Goal: Transaction & Acquisition: Purchase product/service

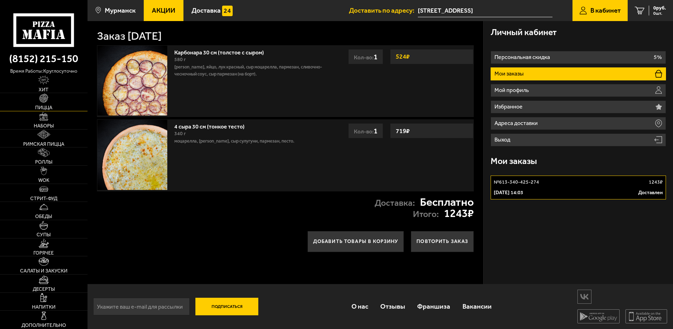
click at [43, 103] on link "Пицца" at bounding box center [44, 102] width 88 height 18
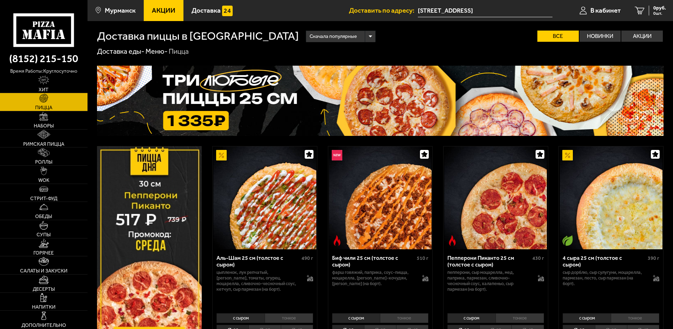
scroll to position [70, 0]
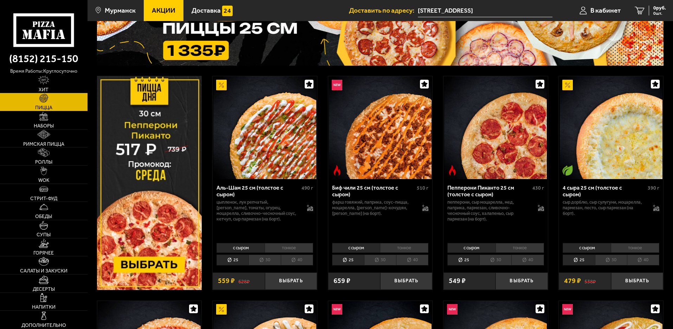
click at [616, 259] on li "30" at bounding box center [611, 260] width 32 height 11
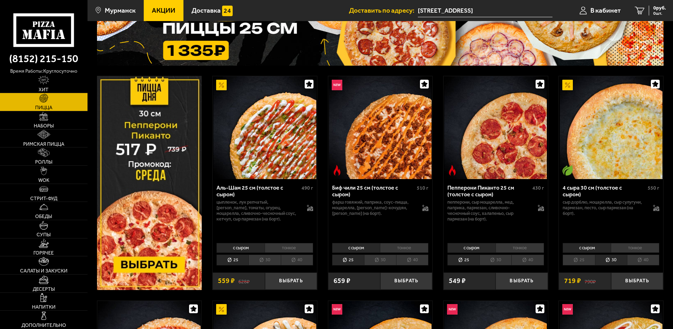
click at [634, 245] on li "тонкое" at bounding box center [635, 248] width 49 height 10
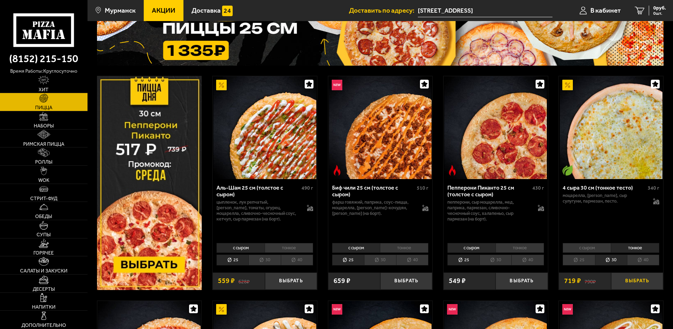
click at [642, 283] on button "Выбрать" at bounding box center [637, 281] width 52 height 17
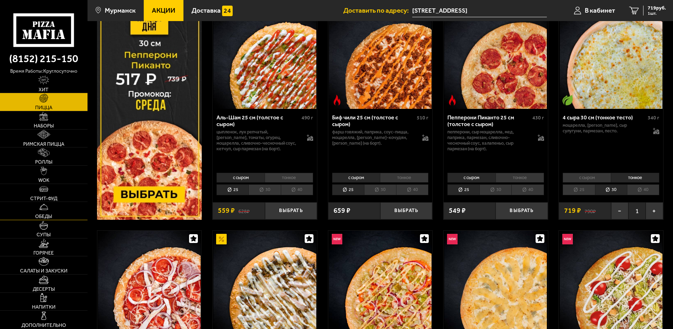
scroll to position [176, 0]
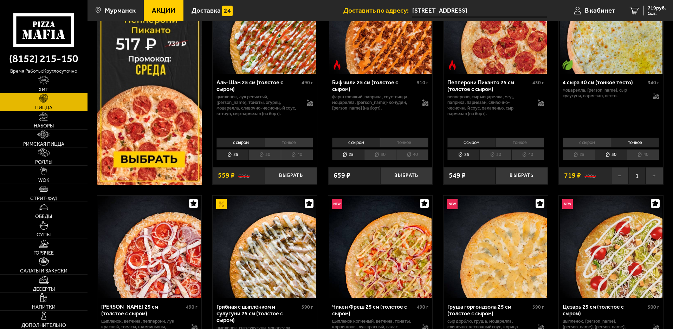
click at [159, 9] on span "Акции" at bounding box center [164, 10] width 24 height 7
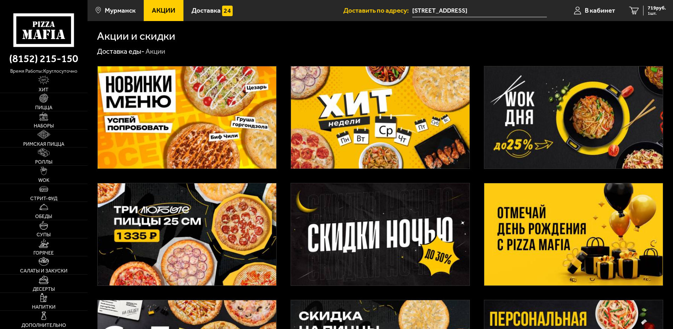
click at [385, 125] on img at bounding box center [380, 117] width 179 height 102
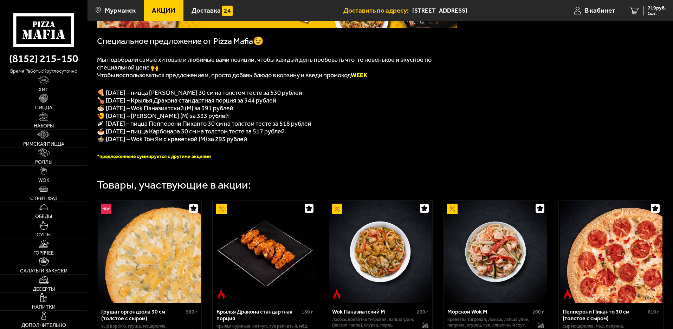
scroll to position [176, 0]
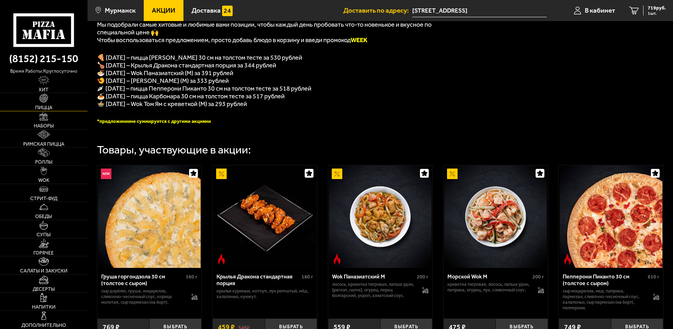
click at [44, 107] on span "Пицца" at bounding box center [43, 107] width 17 height 5
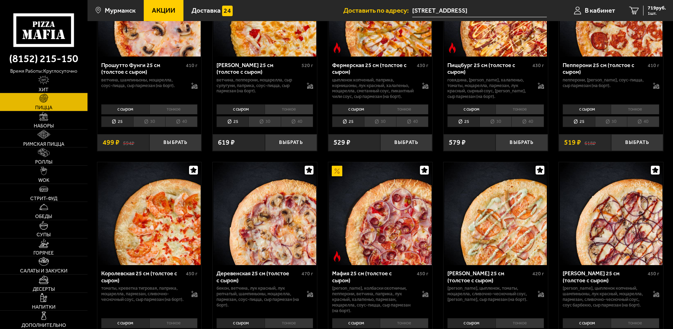
scroll to position [738, 0]
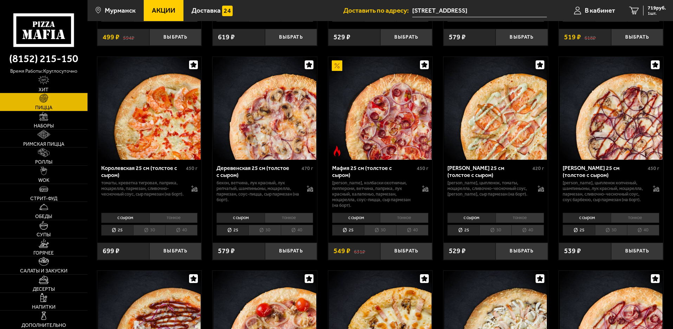
click at [168, 223] on li "тонкое" at bounding box center [173, 218] width 49 height 10
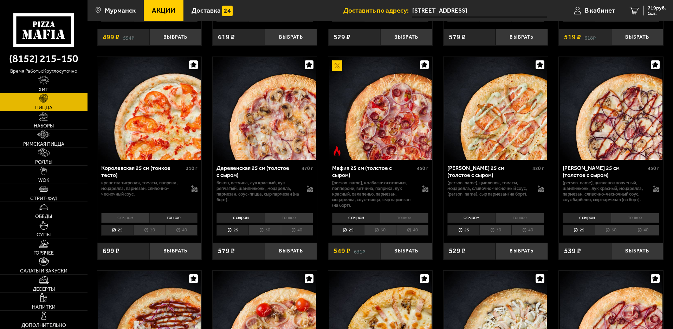
click at [141, 236] on li "30" at bounding box center [149, 230] width 32 height 11
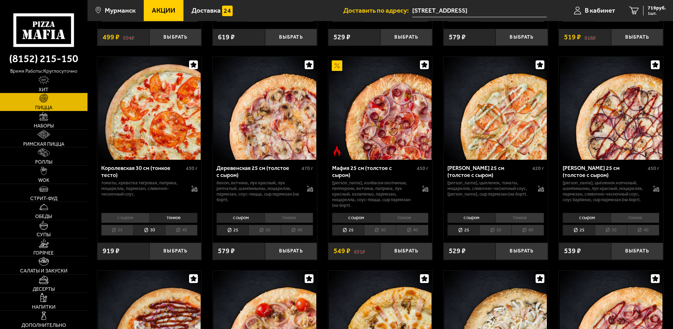
scroll to position [773, 0]
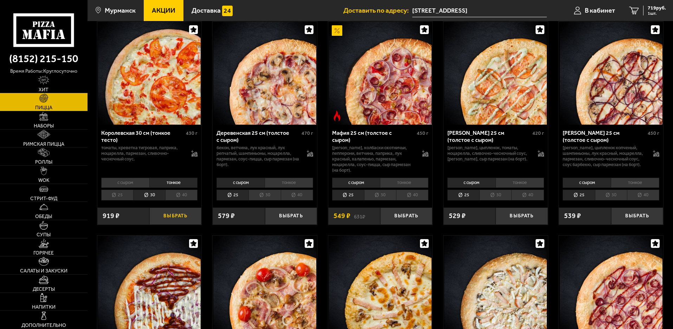
click at [182, 225] on button "Выбрать" at bounding box center [175, 216] width 52 height 17
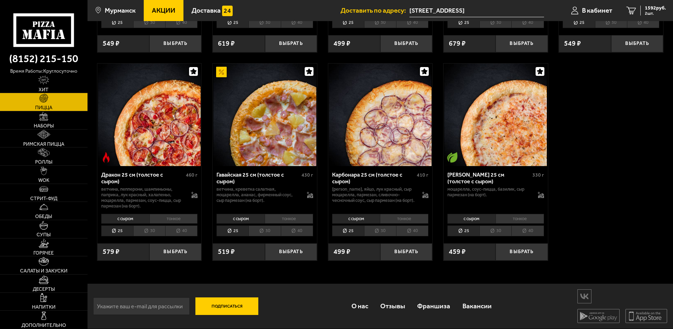
scroll to position [1019, 0]
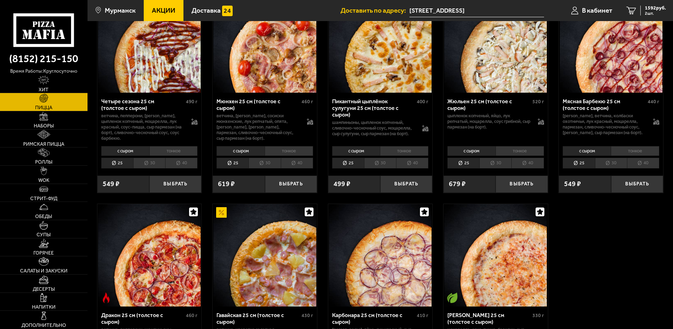
click at [252, 156] on li "с сыром" at bounding box center [241, 151] width 48 height 10
click at [277, 169] on li "30" at bounding box center [264, 163] width 32 height 11
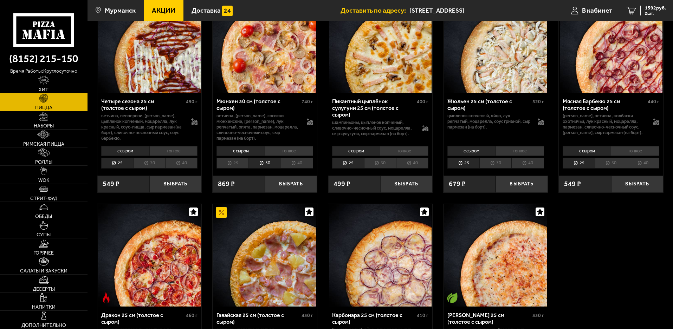
click at [288, 156] on li "тонкое" at bounding box center [289, 151] width 49 height 10
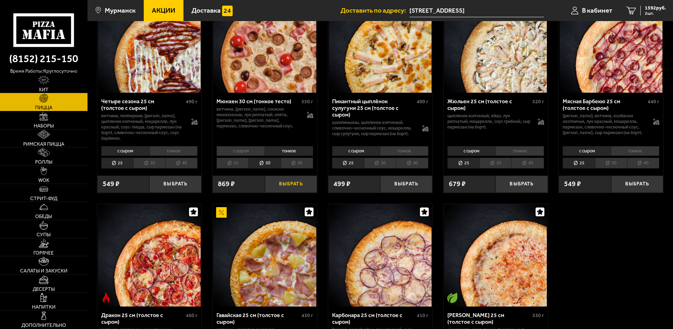
click at [294, 193] on button "Выбрать" at bounding box center [291, 184] width 52 height 17
click at [652, 7] on span "2418 руб." at bounding box center [655, 8] width 21 height 5
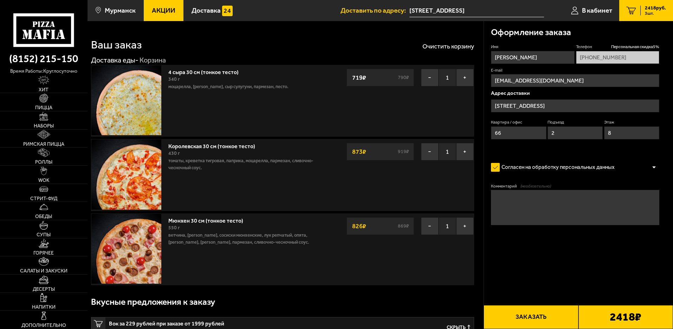
click at [591, 106] on input "[STREET_ADDRESS]" at bounding box center [575, 105] width 168 height 13
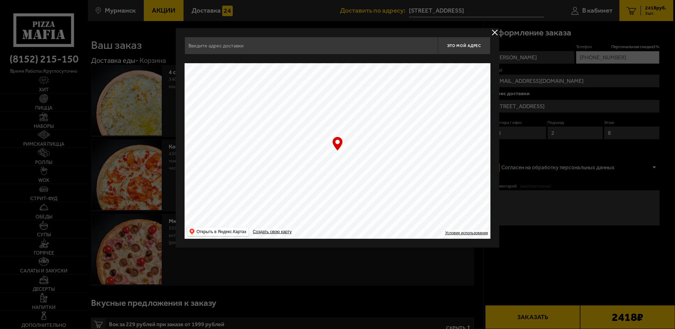
type input "[STREET_ADDRESS]"
drag, startPoint x: 353, startPoint y: 187, endPoint x: 334, endPoint y: 85, distance: 103.6
click at [334, 85] on ymaps at bounding box center [338, 151] width 306 height 176
drag, startPoint x: 364, startPoint y: 156, endPoint x: 406, endPoint y: 139, distance: 44.3
click at [406, 139] on ymaps at bounding box center [338, 151] width 306 height 176
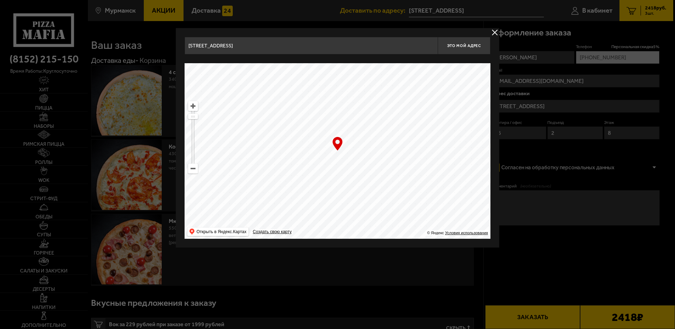
drag, startPoint x: 297, startPoint y: 162, endPoint x: 306, endPoint y: 164, distance: 9.4
click at [306, 164] on ymaps at bounding box center [338, 151] width 306 height 176
type input "[STREET_ADDRESS]"
click at [229, 43] on input "[STREET_ADDRESS]" at bounding box center [311, 46] width 253 height 18
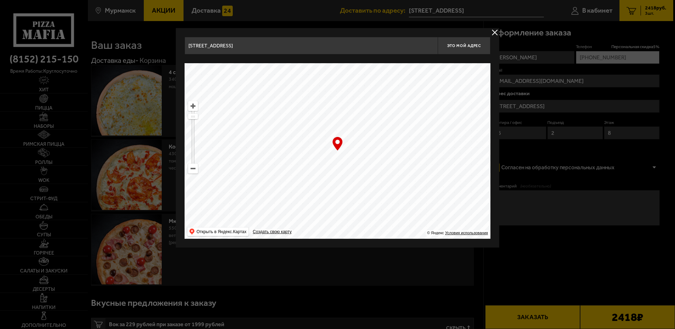
drag, startPoint x: 283, startPoint y: 180, endPoint x: 247, endPoint y: 77, distance: 108.8
click at [247, 77] on ymaps at bounding box center [338, 151] width 306 height 176
drag, startPoint x: 337, startPoint y: 183, endPoint x: 285, endPoint y: 72, distance: 122.5
click at [282, 75] on ymaps at bounding box center [338, 151] width 306 height 176
drag, startPoint x: 301, startPoint y: 186, endPoint x: 329, endPoint y: 94, distance: 96.3
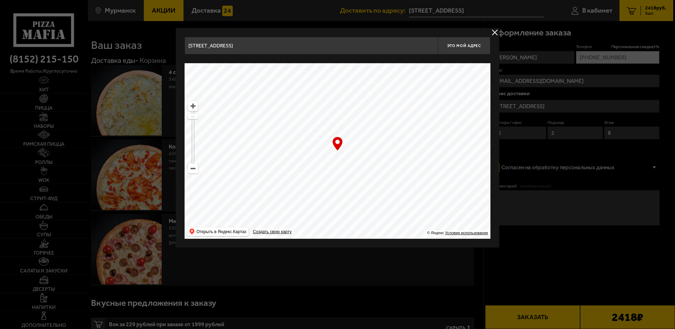
click at [329, 94] on ymaps at bounding box center [338, 151] width 306 height 176
type input "[STREET_ADDRESS]"
drag, startPoint x: 302, startPoint y: 179, endPoint x: 317, endPoint y: 166, distance: 19.9
click at [317, 166] on ymaps at bounding box center [338, 151] width 306 height 176
click at [275, 150] on ymaps at bounding box center [338, 151] width 306 height 176
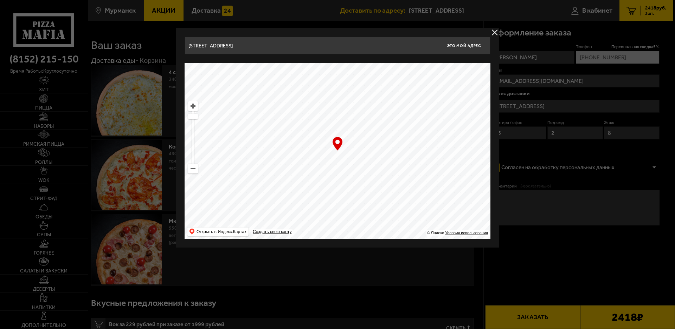
click at [271, 149] on ymaps at bounding box center [338, 151] width 306 height 176
drag, startPoint x: 248, startPoint y: 44, endPoint x: 245, endPoint y: 46, distance: 3.7
click at [247, 44] on input "[STREET_ADDRESS]" at bounding box center [311, 46] width 253 height 18
drag, startPoint x: 242, startPoint y: 47, endPoint x: 234, endPoint y: 47, distance: 7.7
click at [234, 47] on input "[STREET_ADDRESS]" at bounding box center [311, 46] width 253 height 18
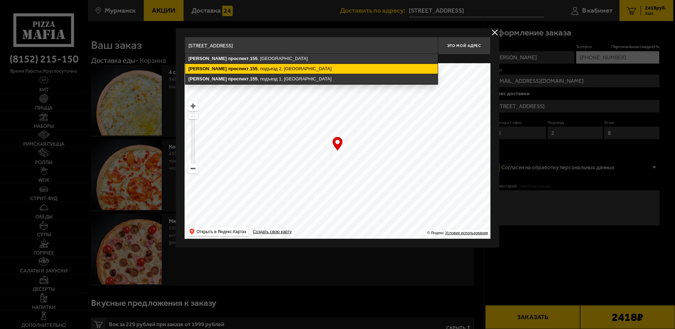
click at [239, 73] on ymaps "[STREET_ADDRESS]" at bounding box center [311, 69] width 252 height 10
type input "[STREET_ADDRESS]"
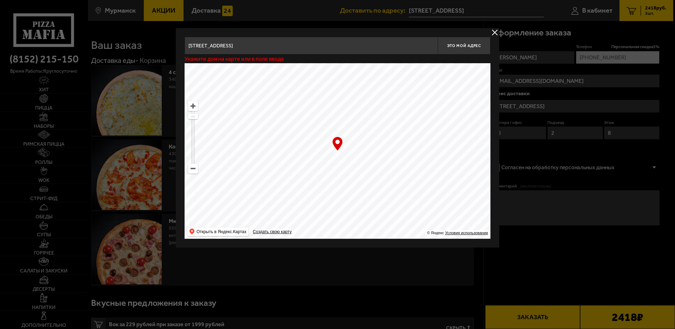
type input "[STREET_ADDRESS]"
click at [298, 46] on input "[STREET_ADDRESS]" at bounding box center [311, 46] width 253 height 18
click at [464, 50] on button "Это мой адрес" at bounding box center [464, 46] width 53 height 18
type input "[STREET_ADDRESS]"
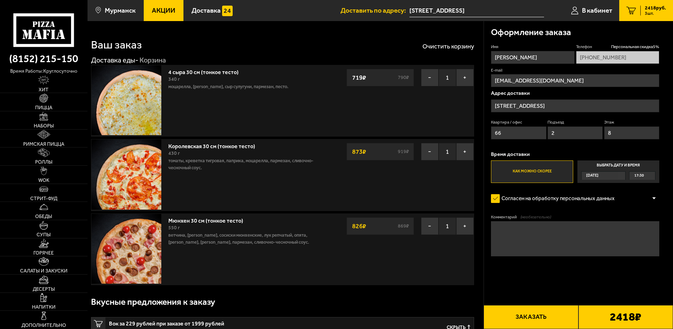
drag, startPoint x: 506, startPoint y: 134, endPoint x: 489, endPoint y: 129, distance: 17.1
click at [489, 129] on div "Оформление заказа Имя [PERSON_NAME] скидка 5 % [PHONE_NUMBER] E-mail [EMAIL_ADD…" at bounding box center [578, 159] width 189 height 277
type input "46"
drag, startPoint x: 617, startPoint y: 133, endPoint x: 606, endPoint y: 132, distance: 11.0
click at [606, 132] on input "8" at bounding box center [631, 133] width 55 height 13
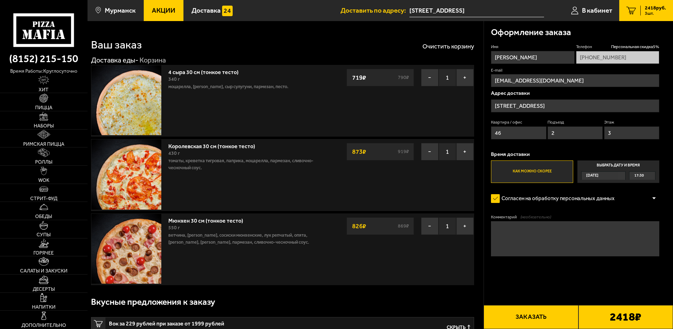
type input "3"
click at [573, 207] on form "Имя [PERSON_NAME] скидка 5 % [PHONE_NUMBER] E-mail [EMAIL_ADDRESS][DOMAIN_NAME]…" at bounding box center [575, 171] width 168 height 254
click at [644, 177] on span "17:30" at bounding box center [638, 176] width 9 height 8
click at [0, 0] on input "Выбрать дату и время [DATE] 17:30" at bounding box center [0, 0] width 0 height 0
click at [654, 177] on div "17:30" at bounding box center [642, 176] width 26 height 8
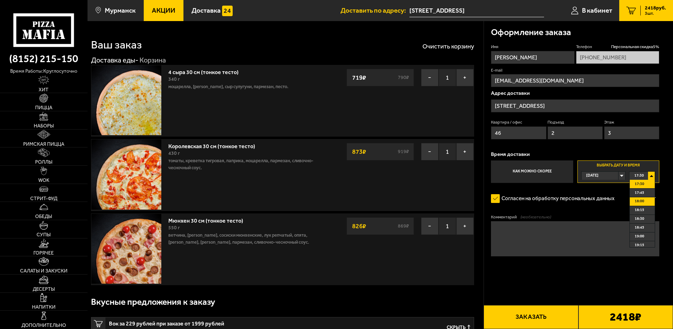
click at [646, 202] on li "18:00" at bounding box center [642, 202] width 25 height 9
click at [425, 227] on button "−" at bounding box center [430, 227] width 18 height 18
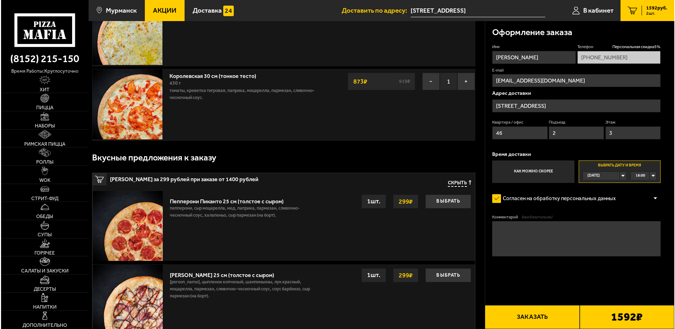
scroll to position [35, 0]
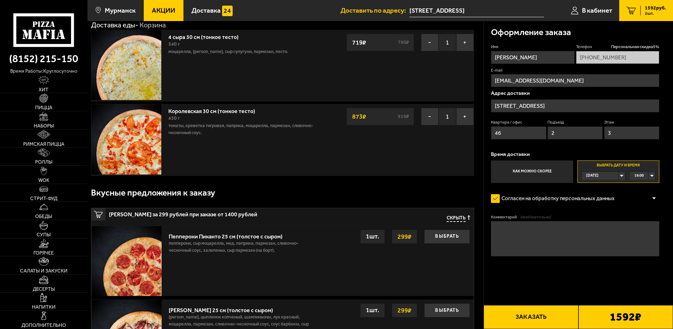
click at [536, 315] on button "Заказать" at bounding box center [531, 317] width 95 height 24
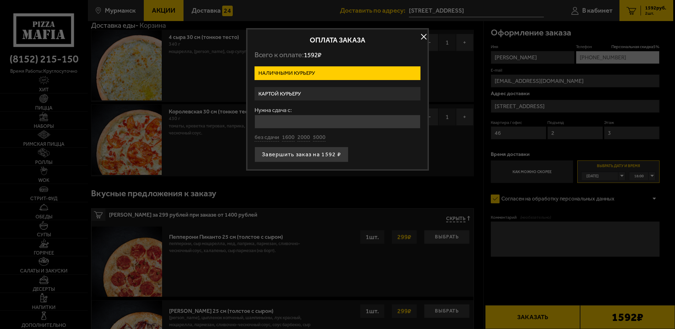
click at [299, 97] on label "Картой курьеру" at bounding box center [337, 94] width 166 height 14
click at [0, 0] on input "Картой курьеру" at bounding box center [0, 0] width 0 height 0
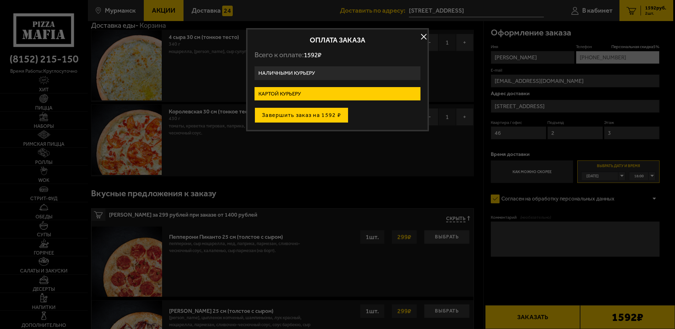
click at [295, 117] on button "Завершить заказ на 1592 ₽" at bounding box center [301, 115] width 94 height 15
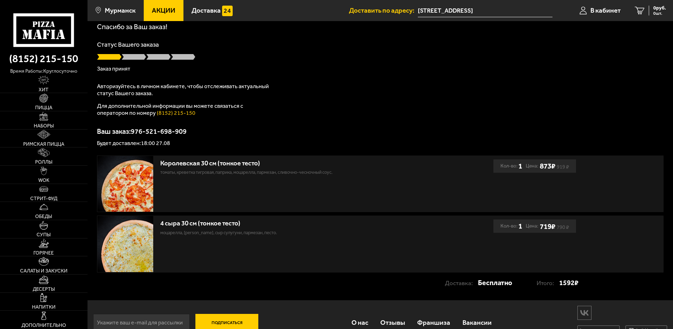
scroll to position [52, 0]
